Goal: Task Accomplishment & Management: Use online tool/utility

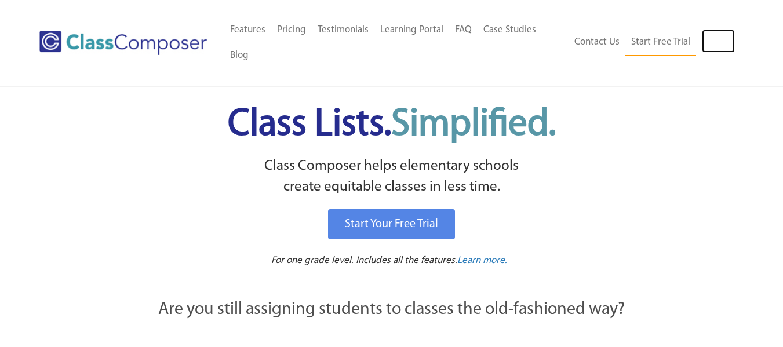
click at [721, 39] on link "Log In" at bounding box center [718, 41] width 33 height 23
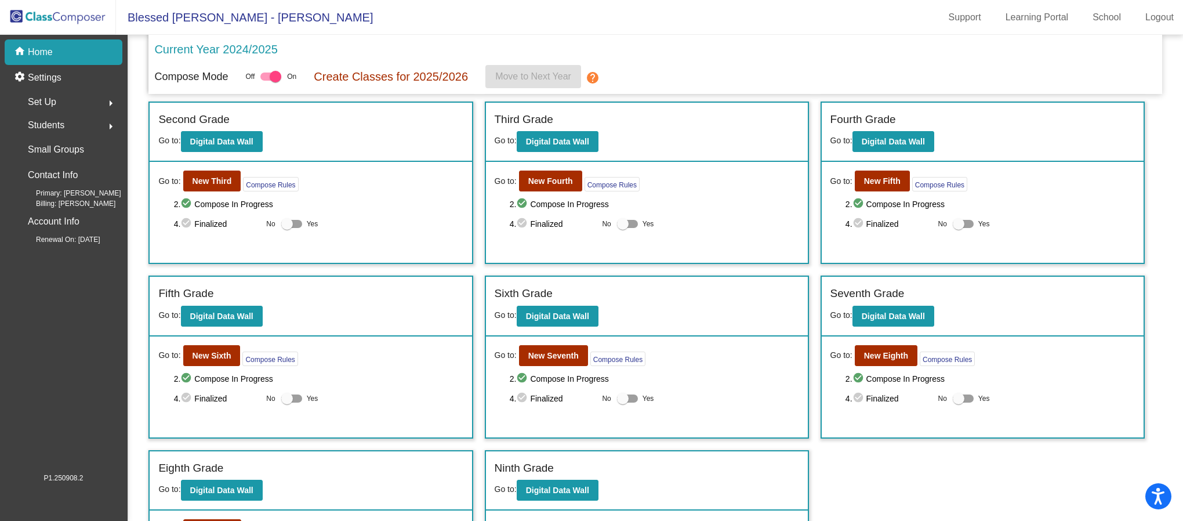
scroll to position [266, 0]
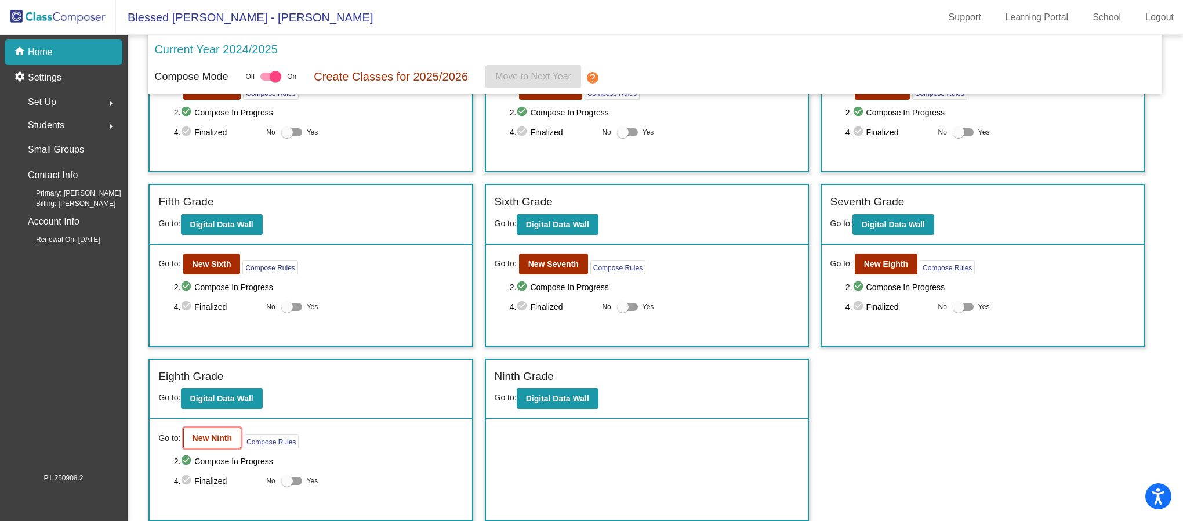
click at [216, 442] on b "New Ninth" at bounding box center [211, 437] width 39 height 9
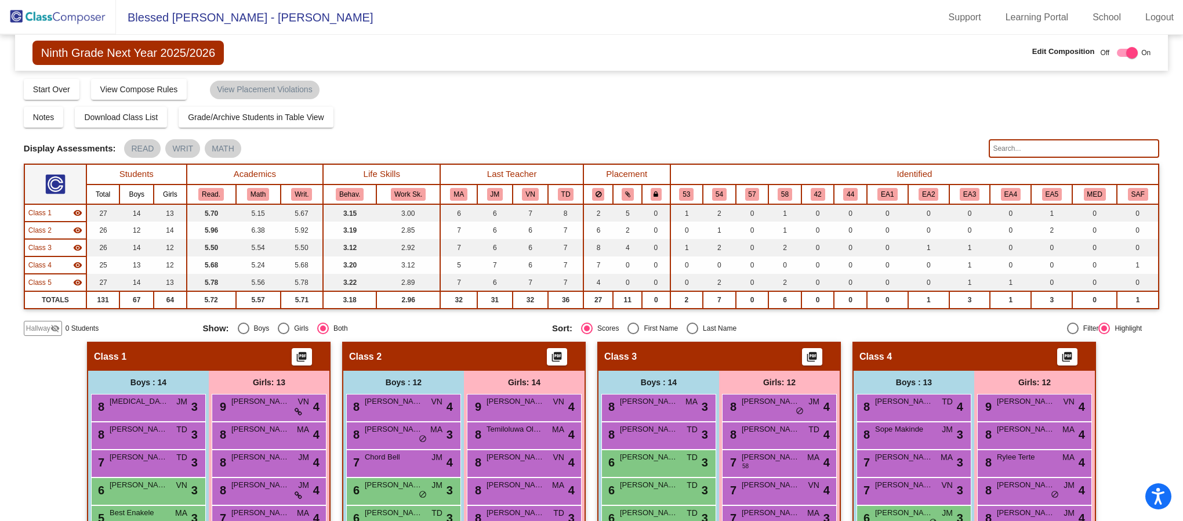
click at [1037, 148] on input "text" at bounding box center [1073, 148] width 170 height 19
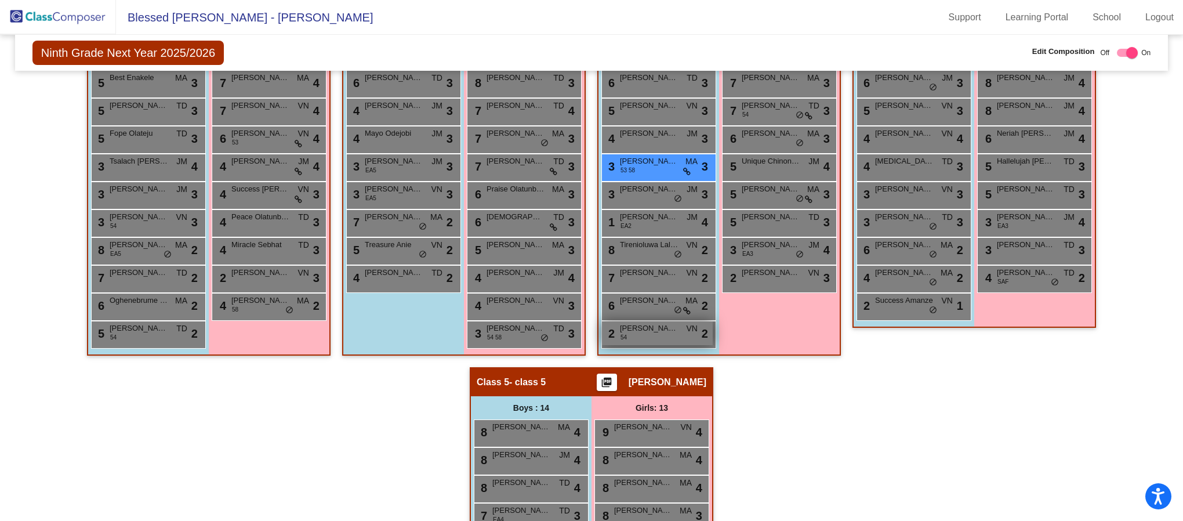
scroll to position [522, 0]
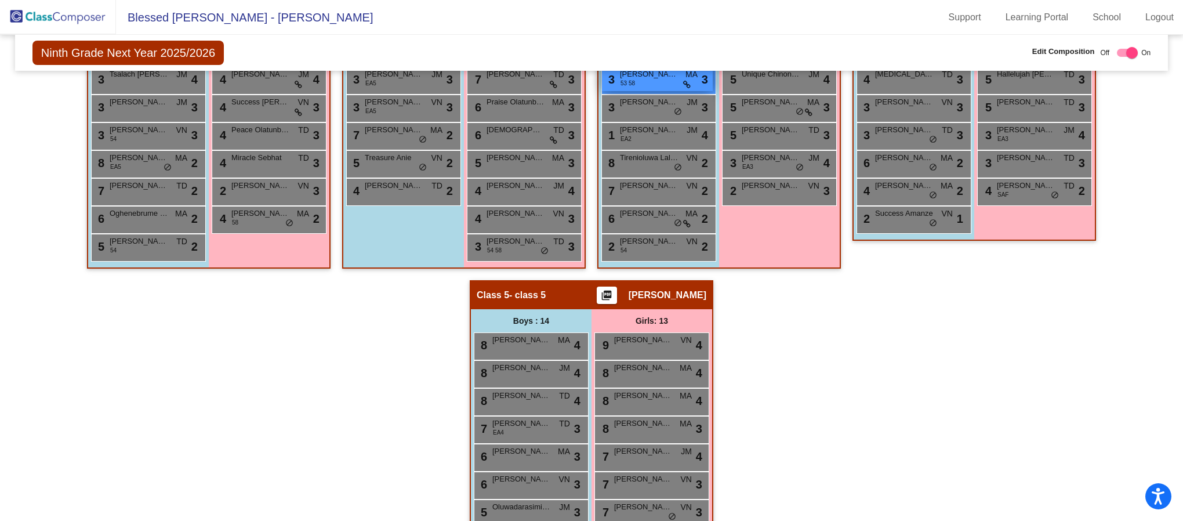
click at [656, 74] on span "Calin Sembaluk" at bounding box center [649, 74] width 58 height 12
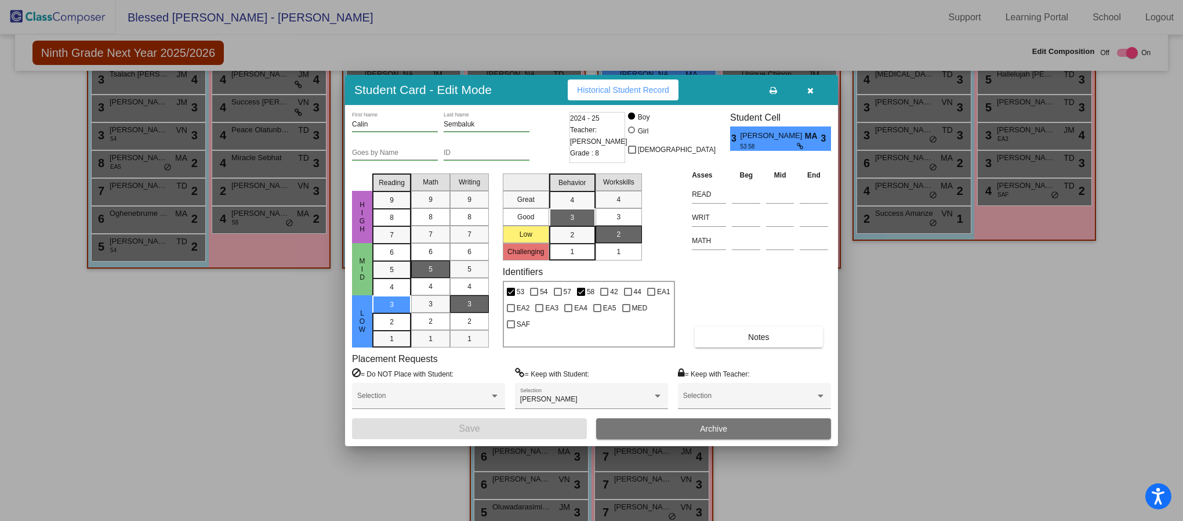
click at [818, 91] on button "button" at bounding box center [809, 89] width 37 height 21
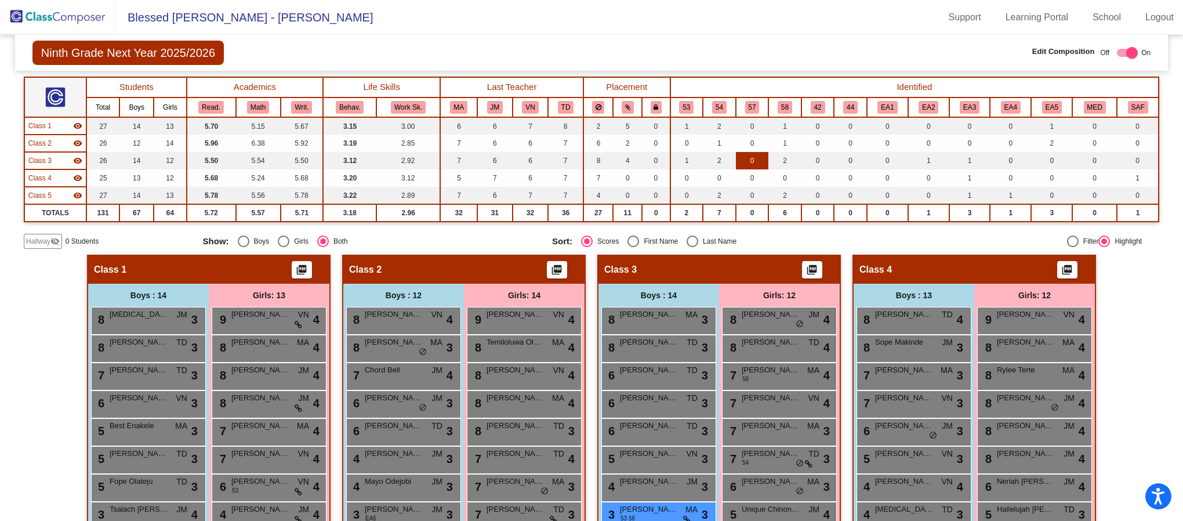
scroll to position [0, 0]
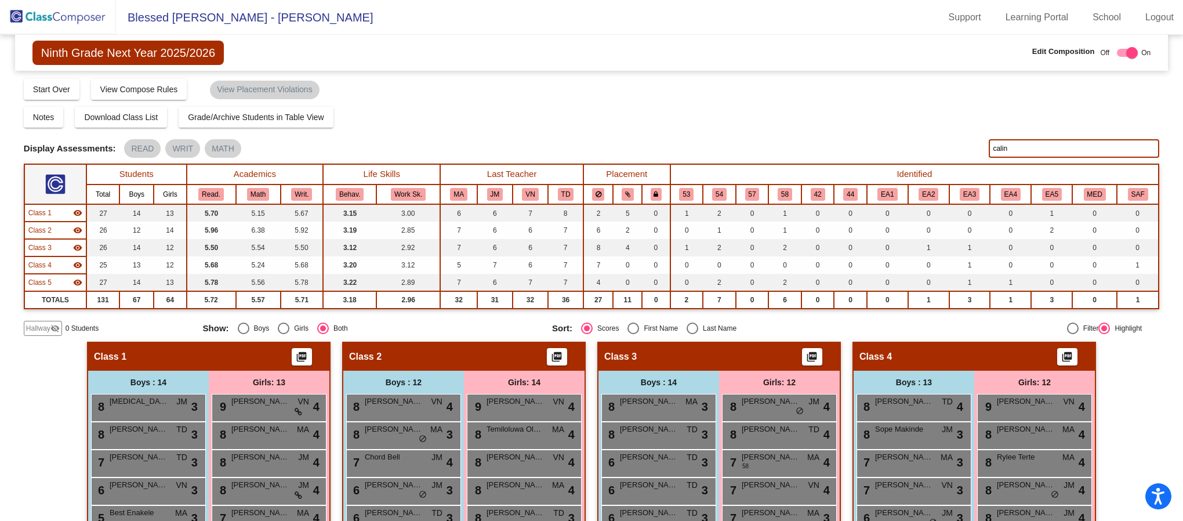
drag, startPoint x: 1023, startPoint y: 140, endPoint x: 885, endPoint y: 173, distance: 141.9
click at [885, 173] on div "Display Scores for Years: 2023 - 2024 2024 - 2025 Grade/Archive Students in Tab…" at bounding box center [591, 207] width 1135 height 258
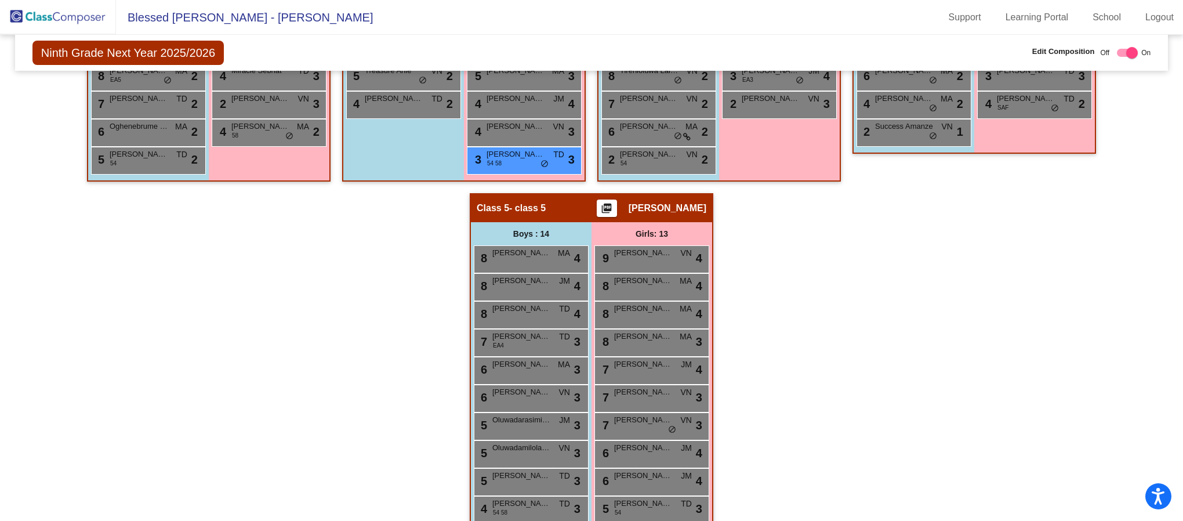
scroll to position [522, 0]
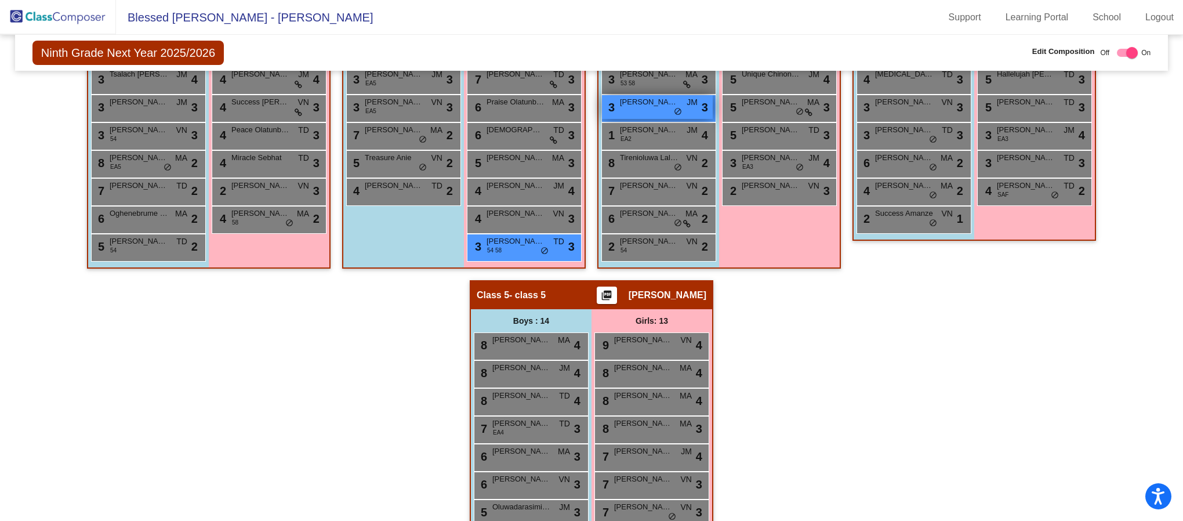
click at [652, 106] on span "Tyler Ver" at bounding box center [649, 102] width 58 height 12
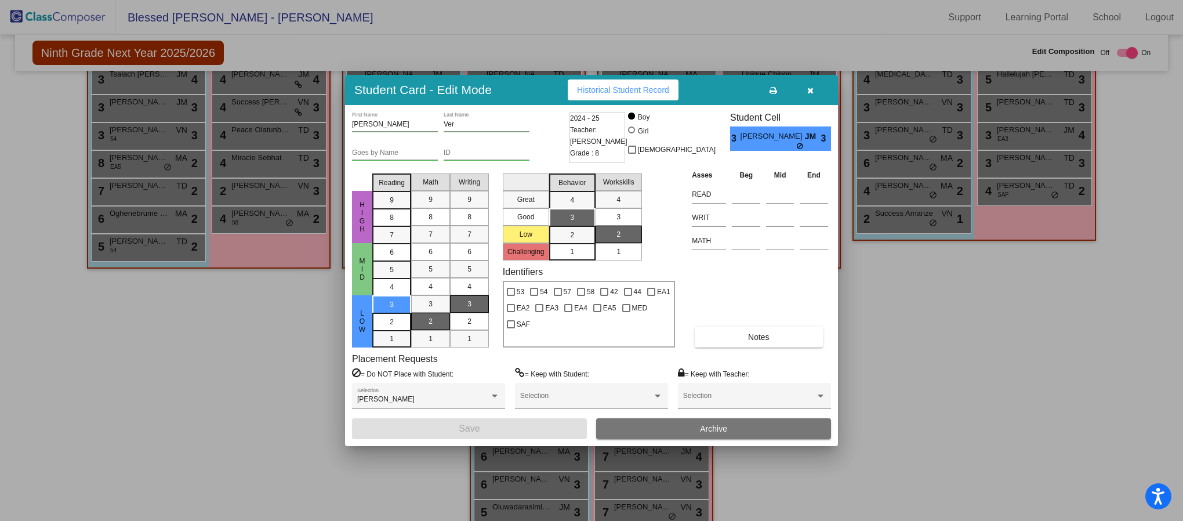
click at [814, 89] on button "button" at bounding box center [809, 89] width 37 height 21
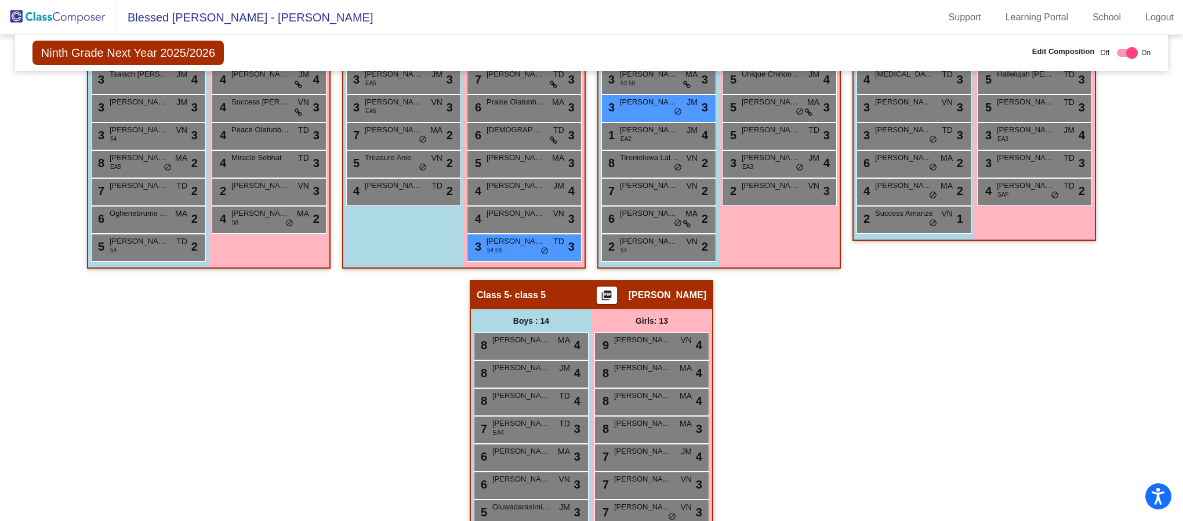
scroll to position [1, 0]
click at [929, 330] on div "Hallway - Hallway Class picture_as_pdf Add Student First Name Last Name Student…" at bounding box center [591, 280] width 1135 height 921
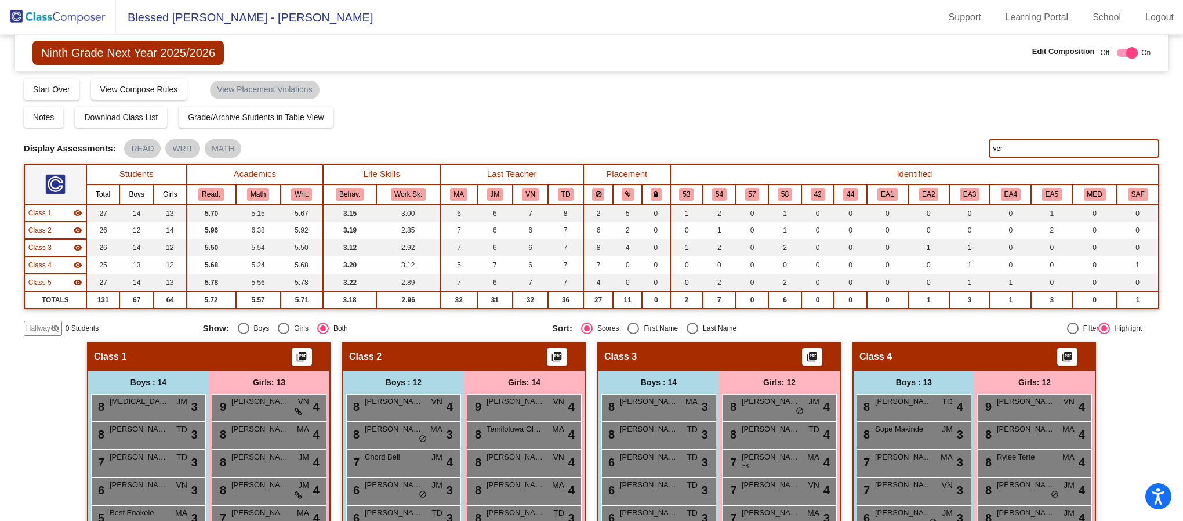
drag, startPoint x: 1008, startPoint y: 146, endPoint x: 894, endPoint y: 148, distance: 113.6
click at [934, 148] on div "Display Scores for Years: 2023 - 2024 2024 - 2025 Display Assessments: READ WRI…" at bounding box center [591, 148] width 1135 height 19
type input "m"
type input "brooklyn"
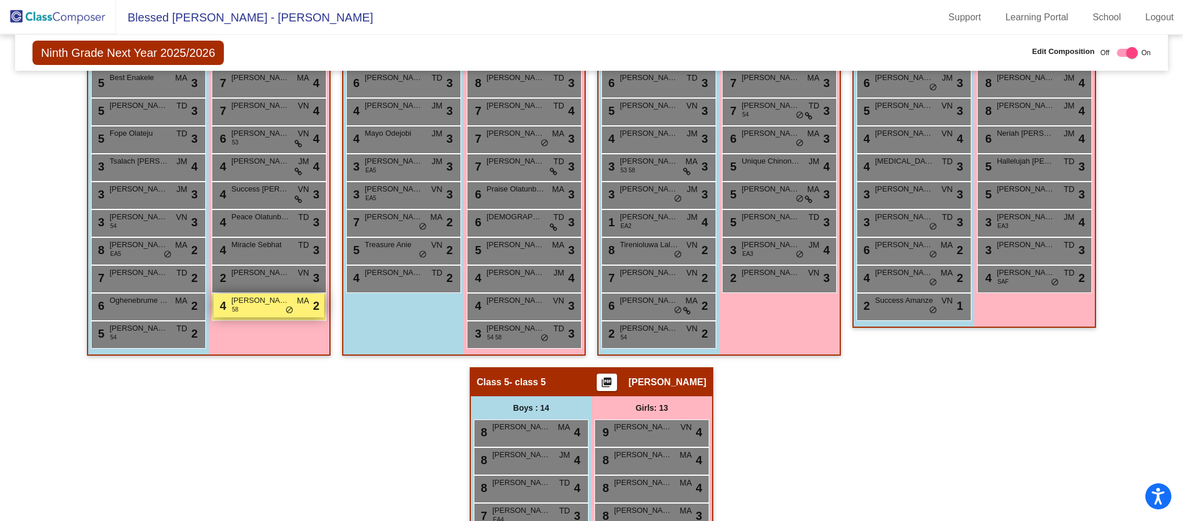
click at [252, 301] on span "Brooklyn Griffin" at bounding box center [260, 300] width 58 height 12
